Goal: Navigation & Orientation: Find specific page/section

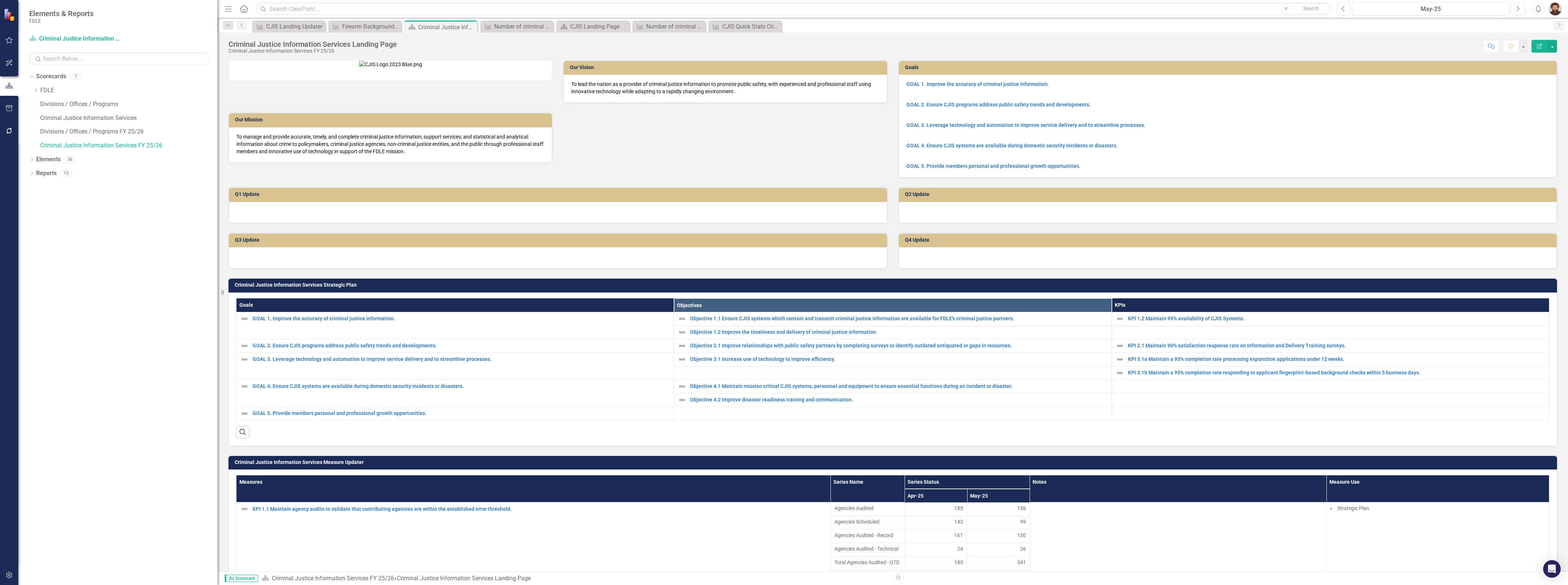
scroll to position [251, 0]
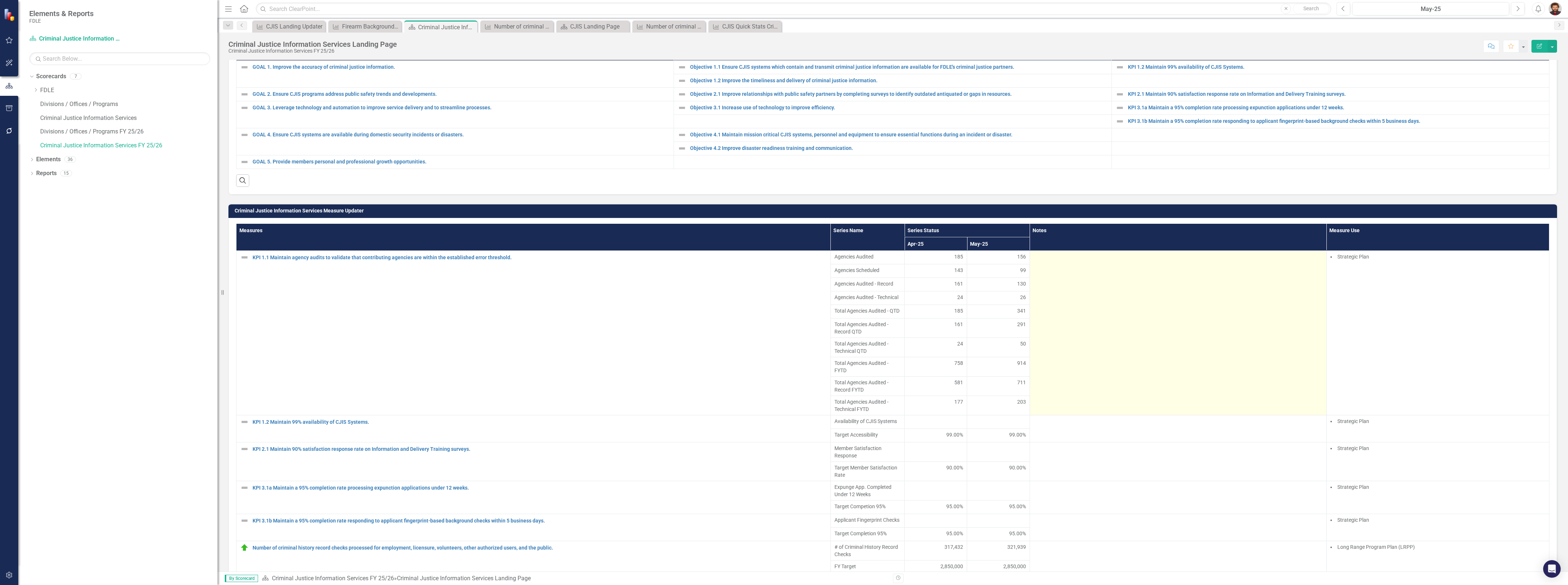
click at [1088, 407] on td at bounding box center [1178, 333] width 297 height 164
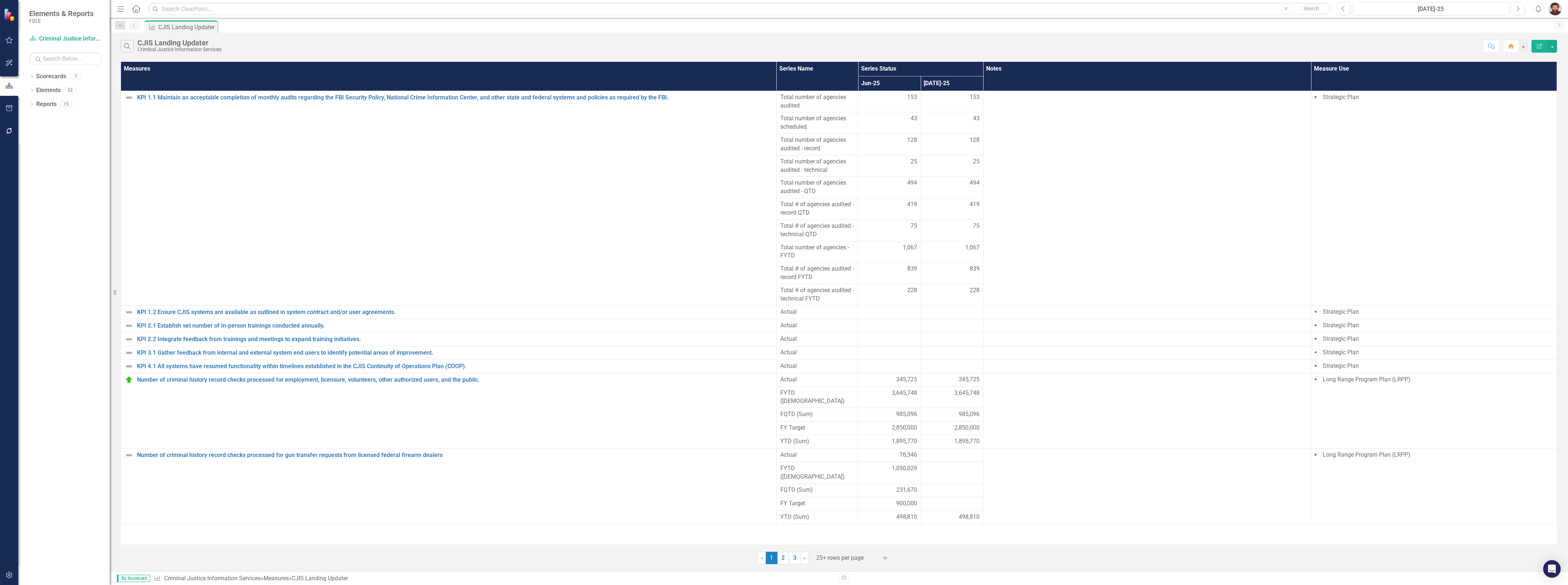
click at [12, 87] on icon "button" at bounding box center [9, 85] width 7 height 5
click at [54, 75] on link "Scorecards" at bounding box center [51, 77] width 30 height 9
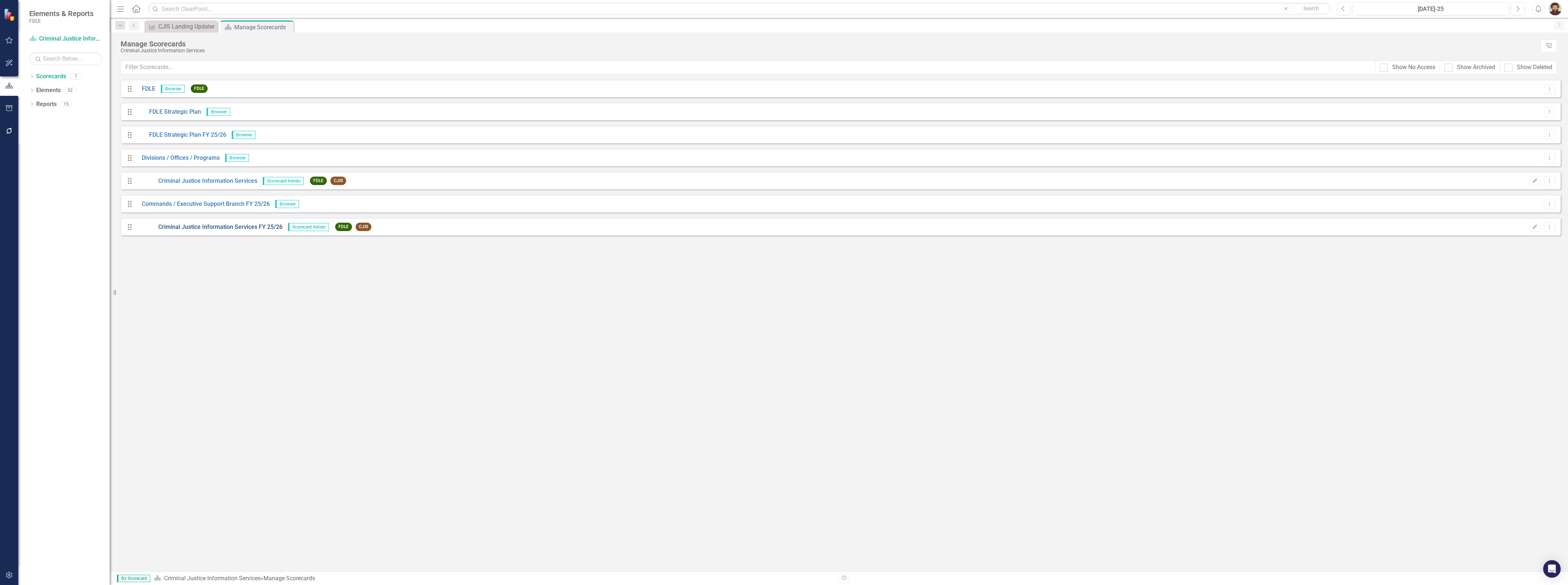
click at [217, 225] on link "Criminal Justice Information Services FY 25/26" at bounding box center [209, 227] width 146 height 9
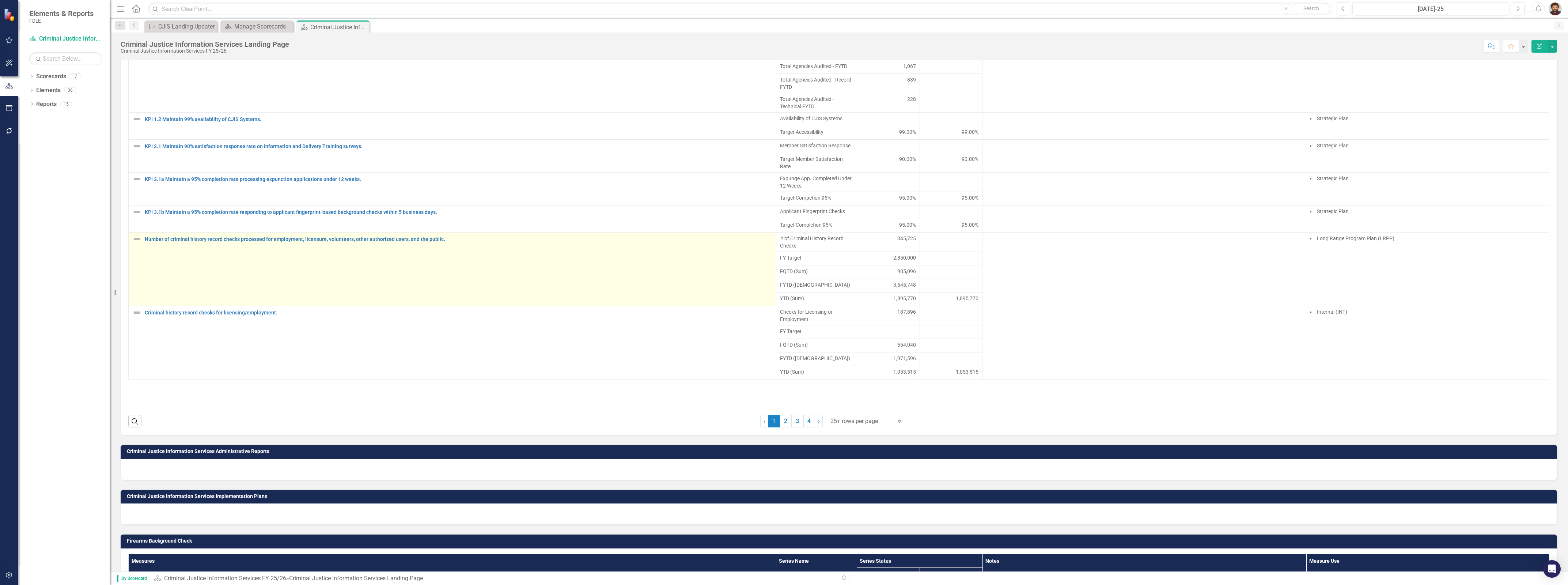
scroll to position [594, 0]
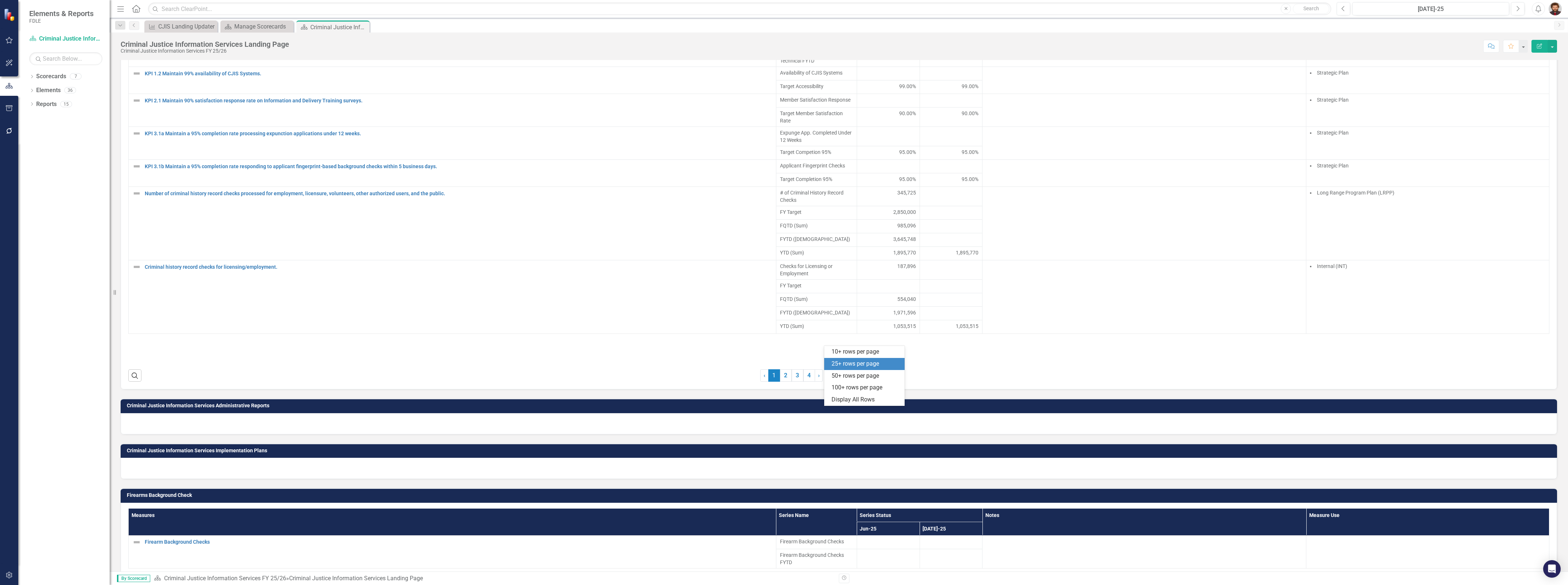
click at [869, 380] on div at bounding box center [861, 376] width 62 height 10
click at [866, 399] on div "Display All Rows" at bounding box center [866, 400] width 69 height 9
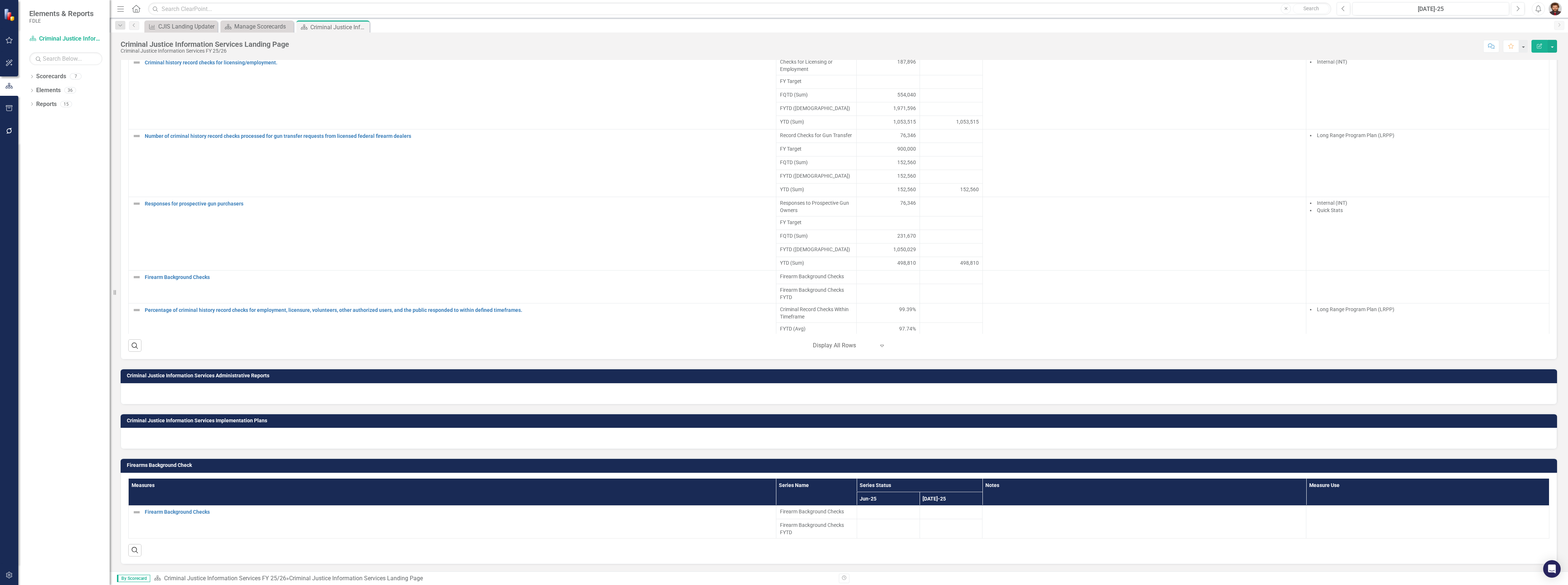
scroll to position [0, 0]
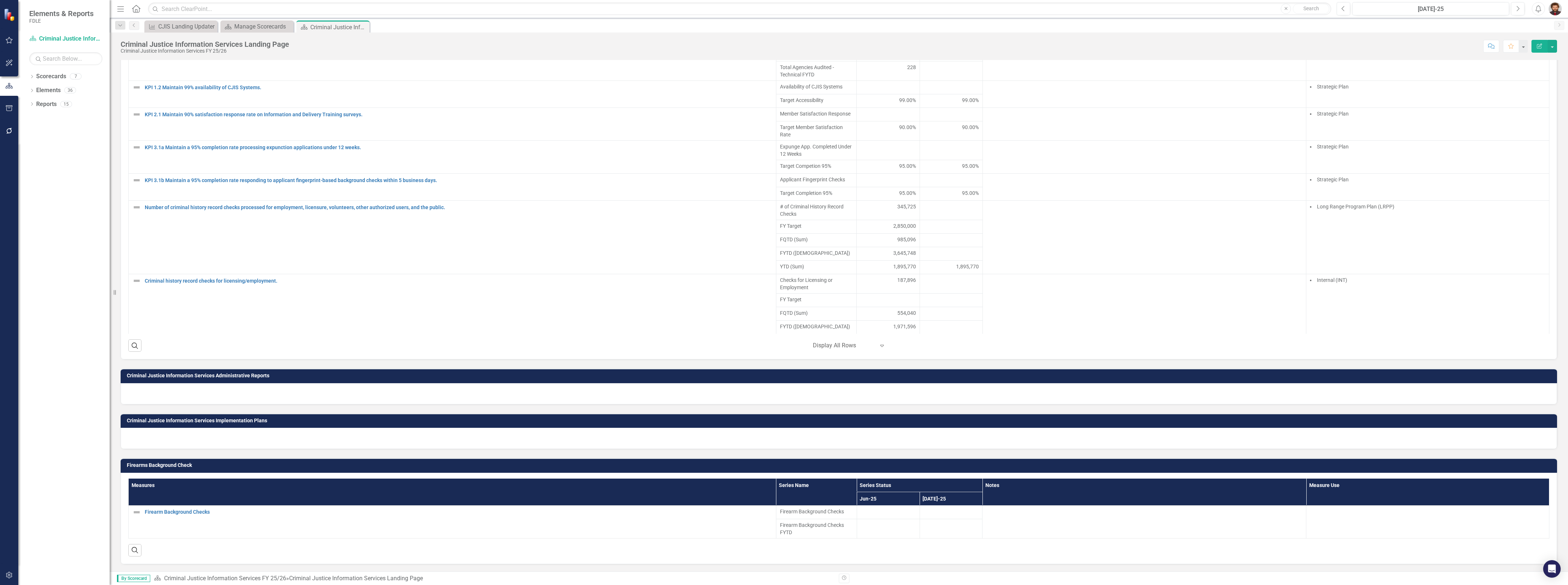
click at [88, 468] on div "Dropdown Scorecards 7 Dropdown FDLE FDLE Strategic Plan FDLE Strategic Plan FY …" at bounding box center [64, 328] width 91 height 514
click at [334, 468] on td "Firearms Background Check" at bounding box center [840, 466] width 1427 height 11
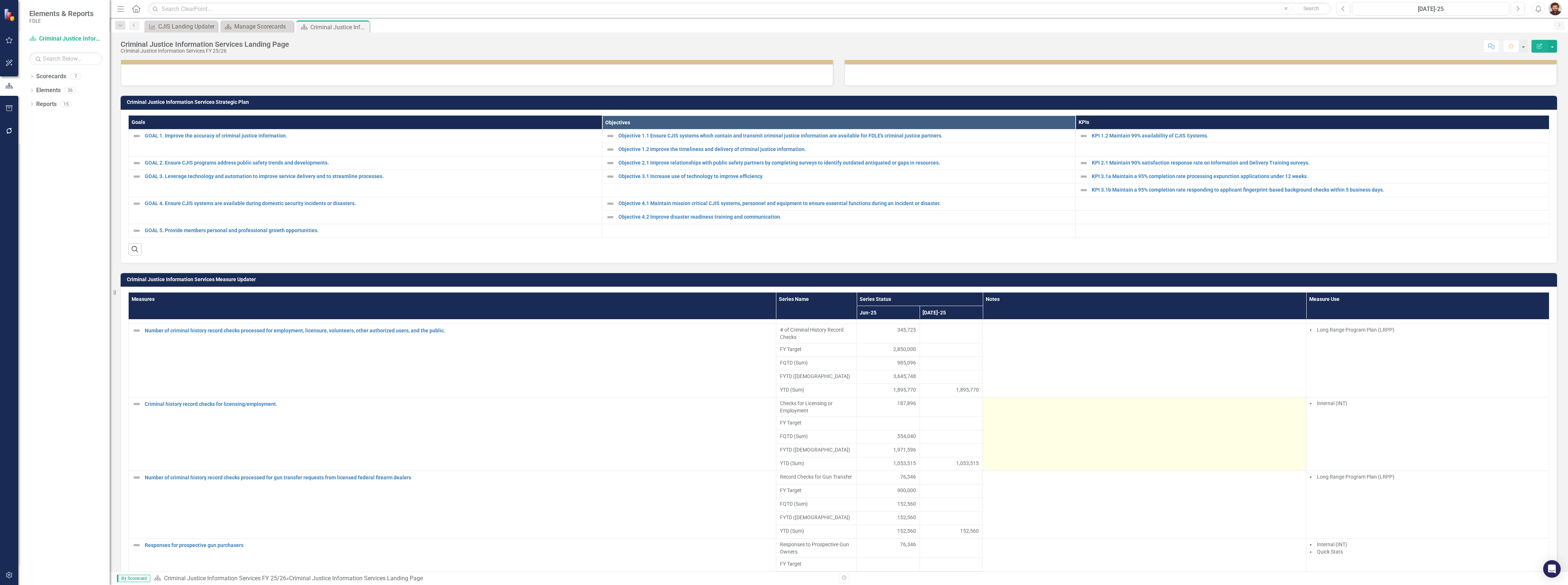
scroll to position [228, 0]
